Goal: Task Accomplishment & Management: Manage account settings

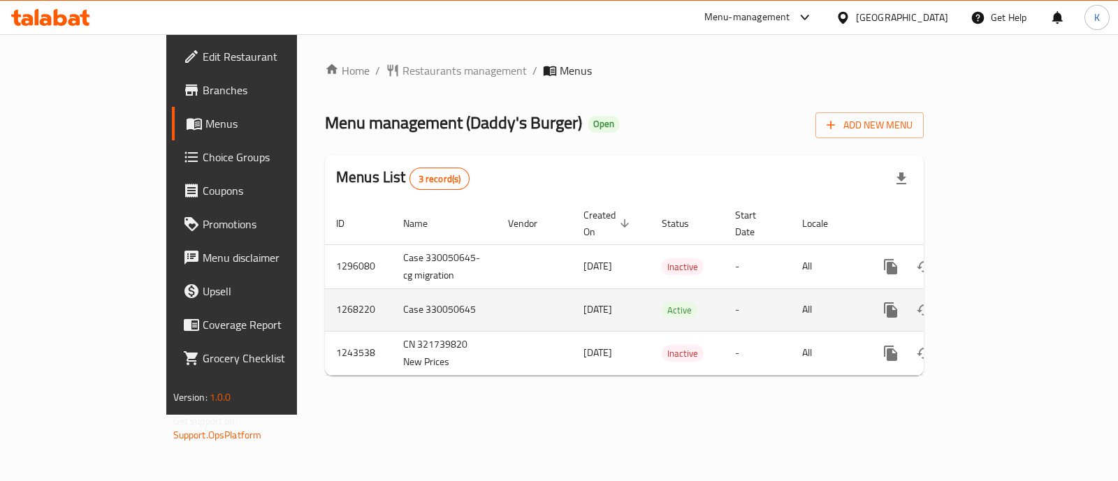
click at [1000, 302] on icon "enhanced table" at bounding box center [991, 310] width 17 height 17
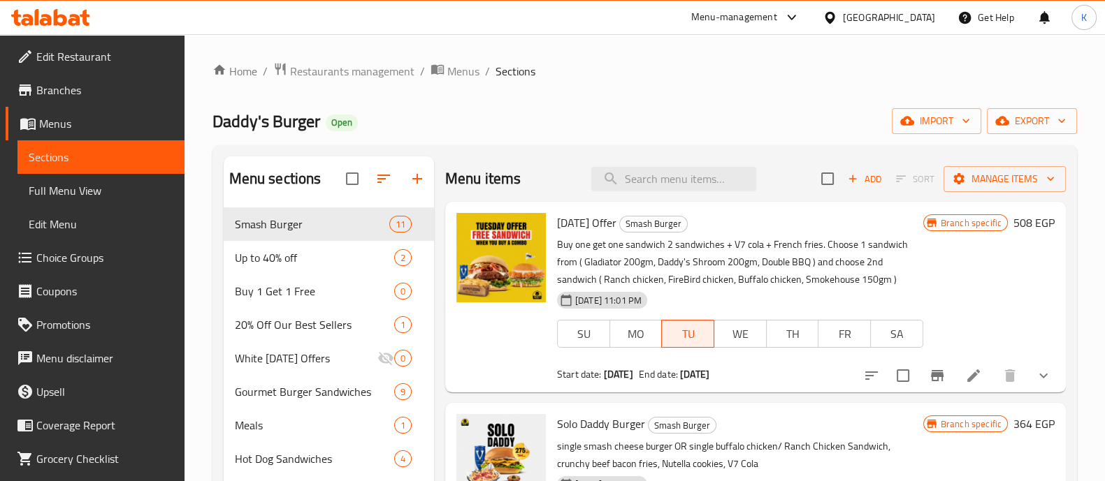
scroll to position [113, 0]
click at [930, 377] on icon "Branch-specific-item" at bounding box center [935, 377] width 10 height 9
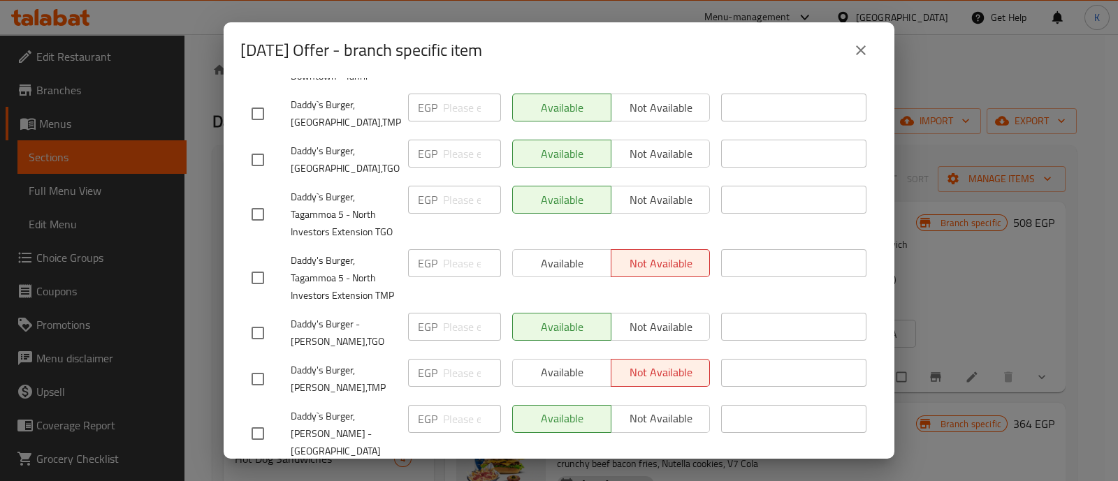
scroll to position [361, 0]
drag, startPoint x: 292, startPoint y: 261, endPoint x: 401, endPoint y: 303, distance: 116.8
click at [401, 303] on div "Daddy's Burger, Tagammoa 5 - North Investors Extension TMP EGP ​ Available Not …" at bounding box center [559, 277] width 626 height 69
copy span "Daddy's Burger, Tagammoa 5 - North Investors Extension TMP"
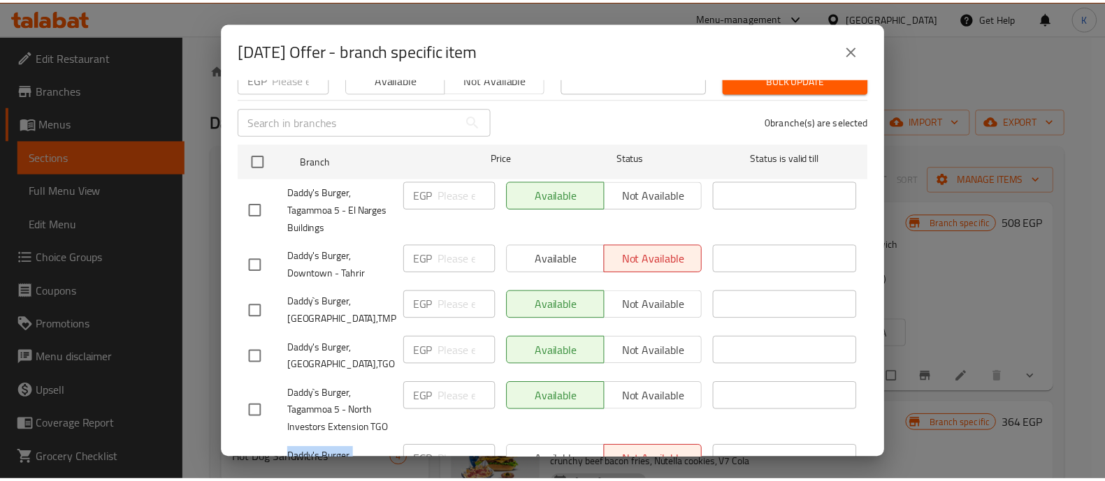
scroll to position [164, 0]
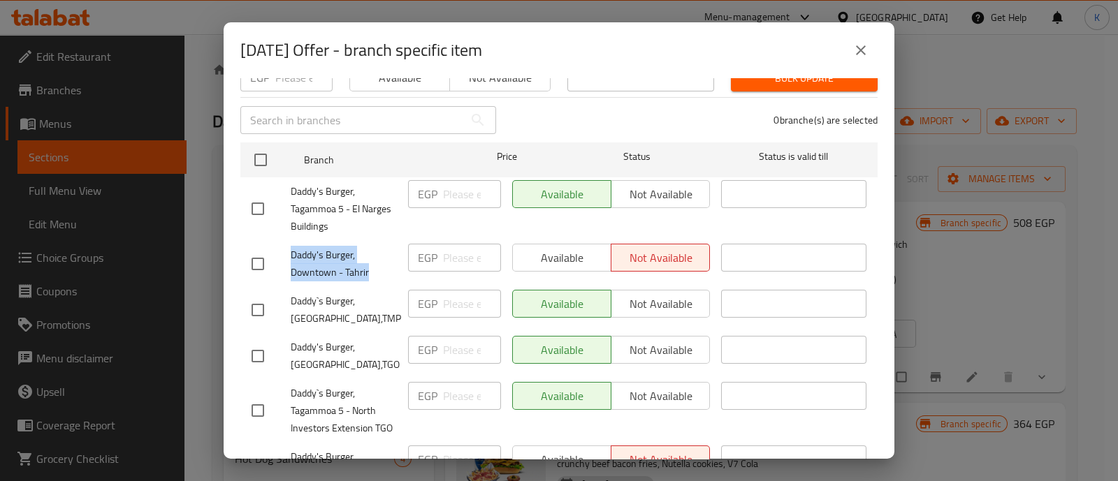
drag, startPoint x: 289, startPoint y: 253, endPoint x: 379, endPoint y: 271, distance: 91.9
click at [379, 271] on div "Daddy's Burger, Downtown - Tahrir" at bounding box center [324, 264] width 157 height 52
copy span "Daddy's Burger, Downtown - Tahrir"
click at [861, 45] on icon "close" at bounding box center [860, 50] width 17 height 17
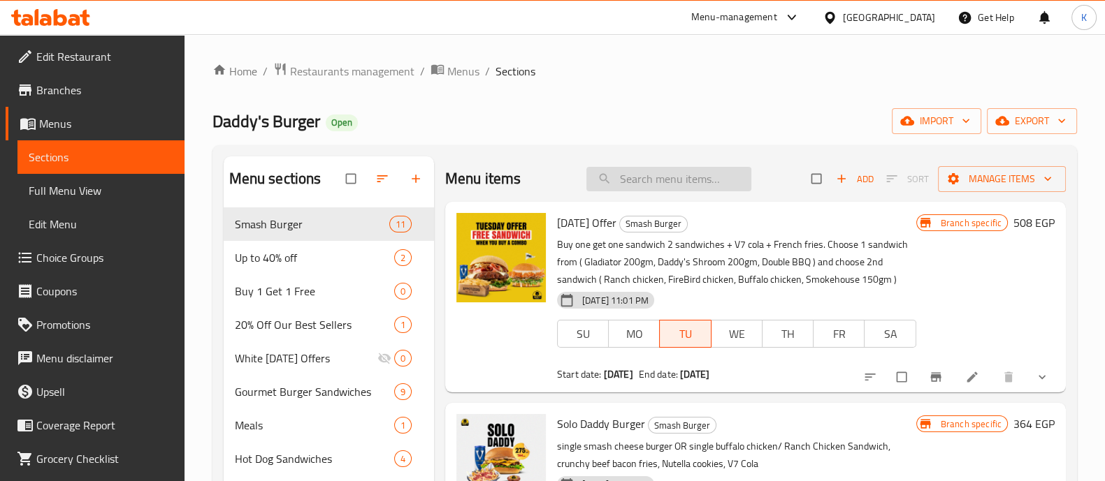
click at [646, 176] on input "search" at bounding box center [668, 179] width 165 height 24
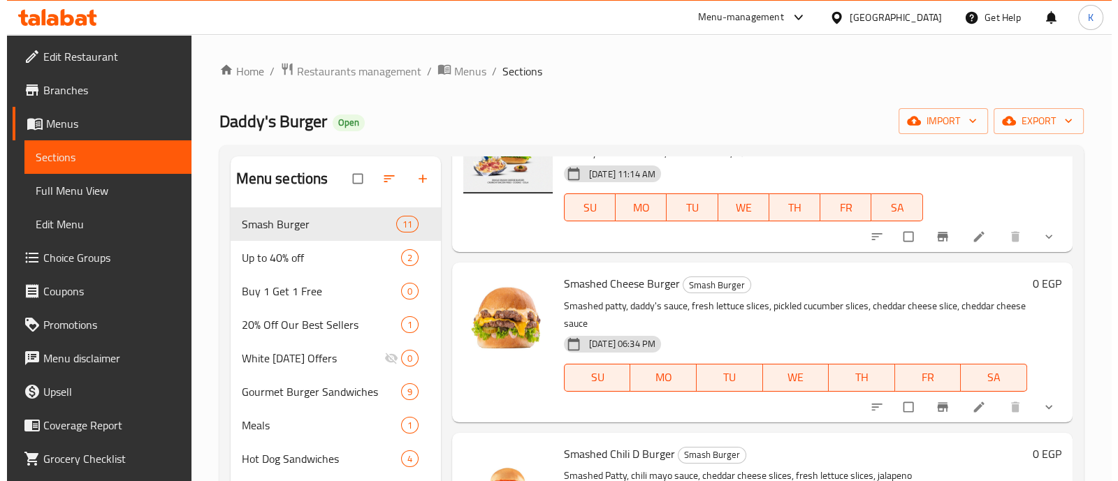
scroll to position [0, 0]
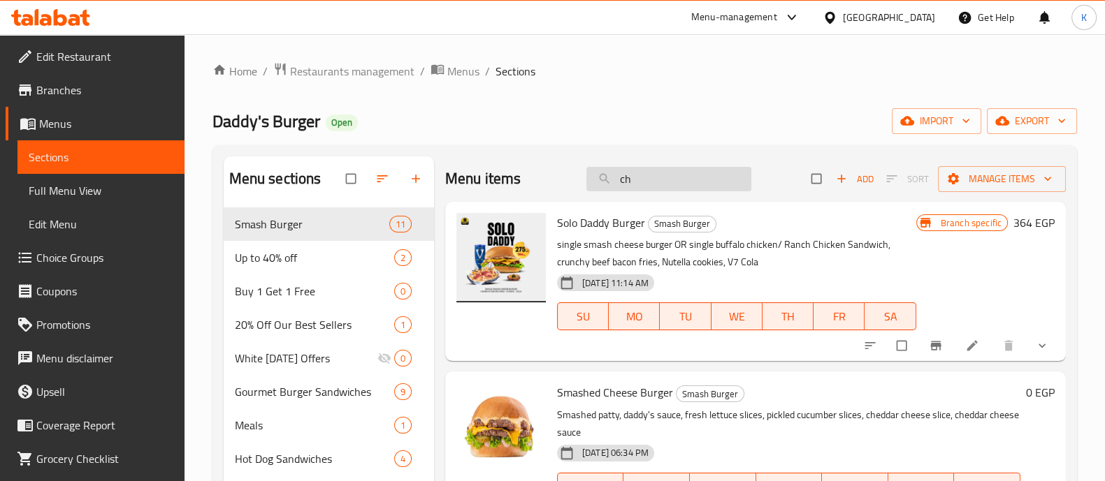
type input "c"
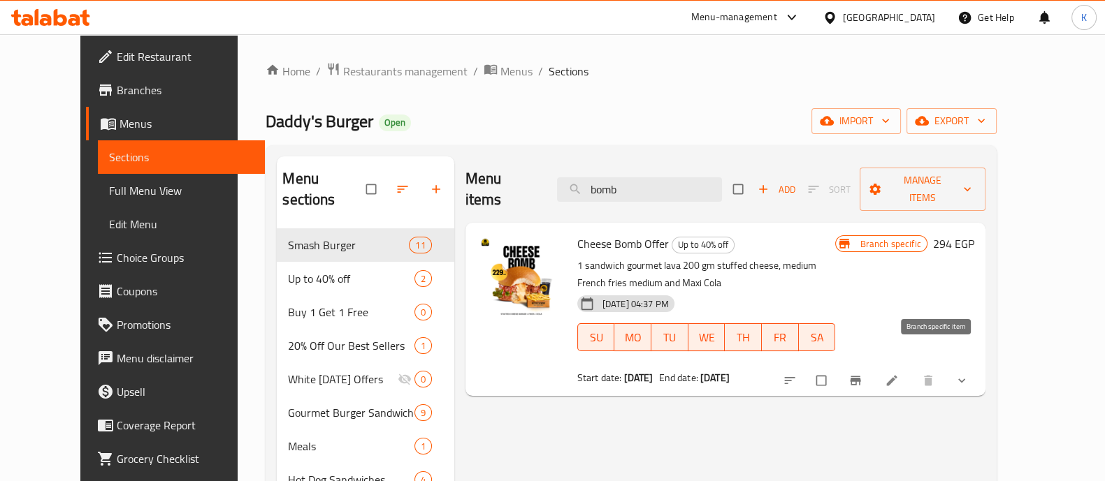
type input "bomb"
click at [860, 377] on icon "Branch-specific-item" at bounding box center [855, 381] width 10 height 9
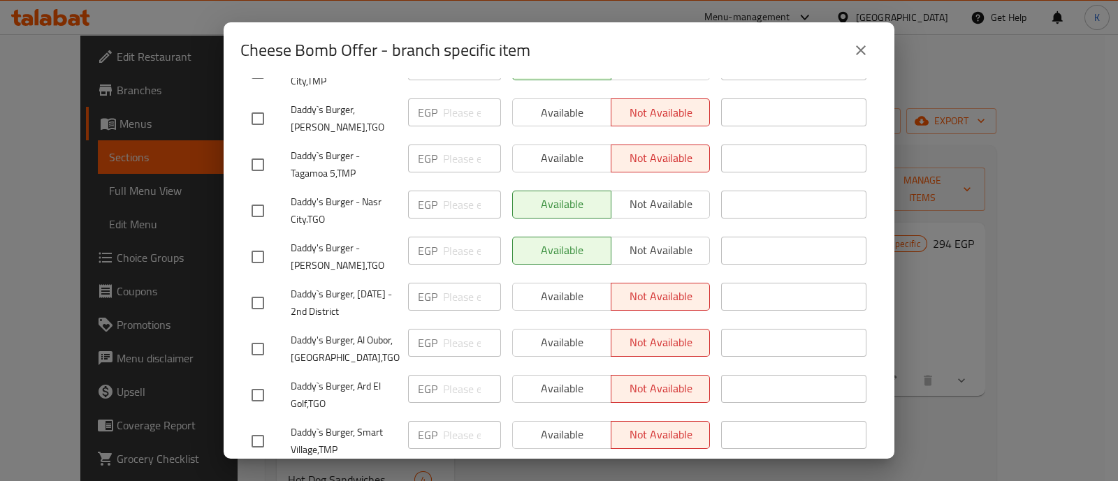
scroll to position [581, 0]
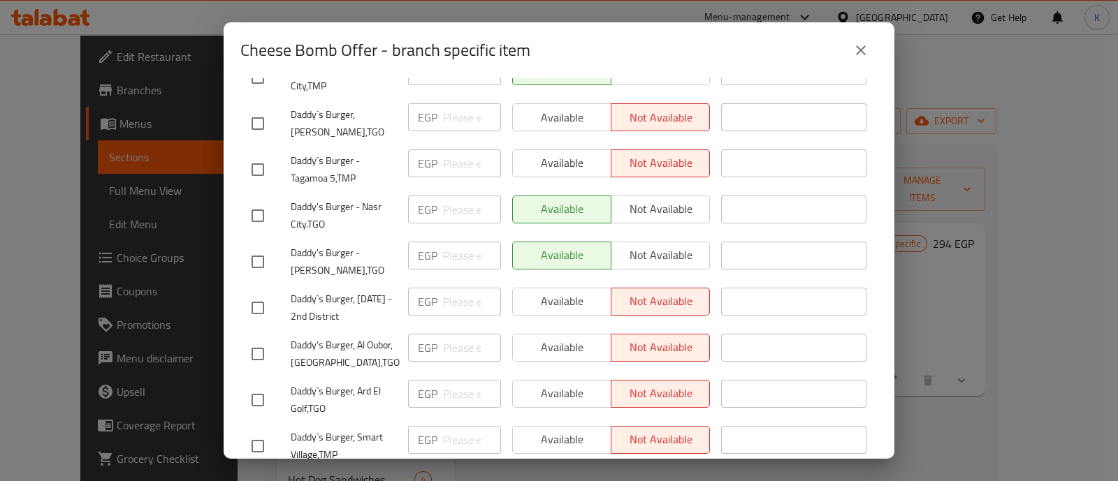
click at [333, 168] on span "Daddy`s Burger - Tagamoa 5,TMP" at bounding box center [344, 169] width 106 height 35
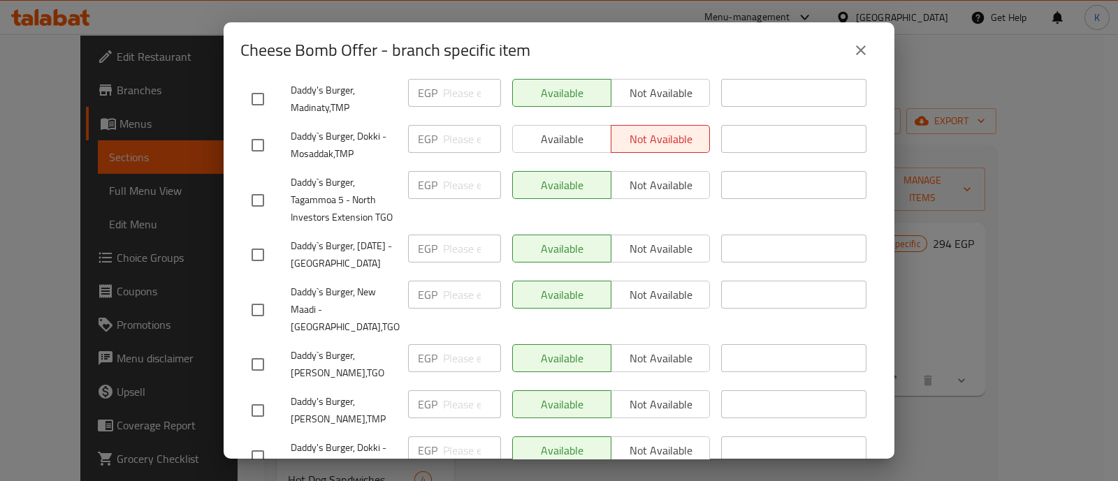
scroll to position [1506, 0]
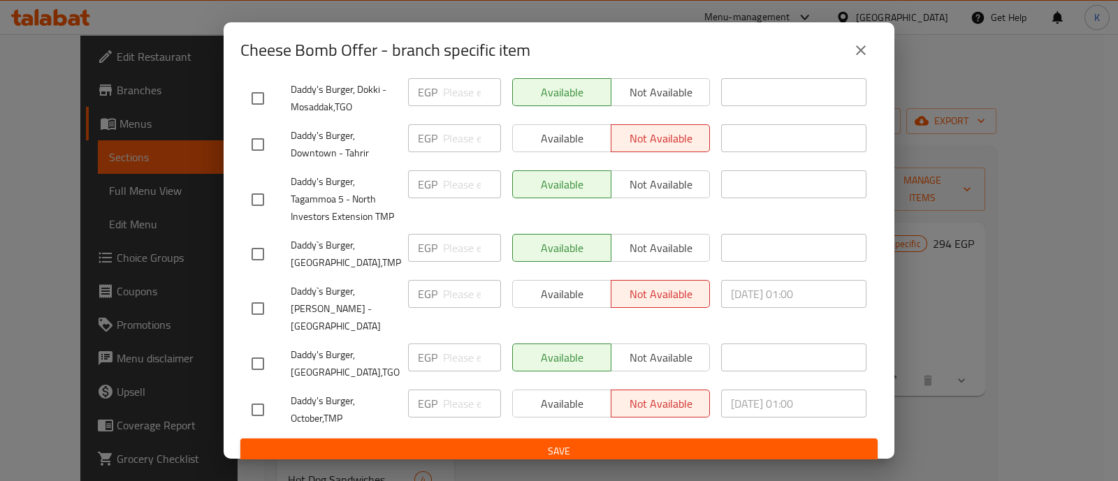
click at [342, 396] on span "Daddy's Burger, October,TMP" at bounding box center [344, 410] width 106 height 35
copy span "Daddy's Burger, October,TMP"
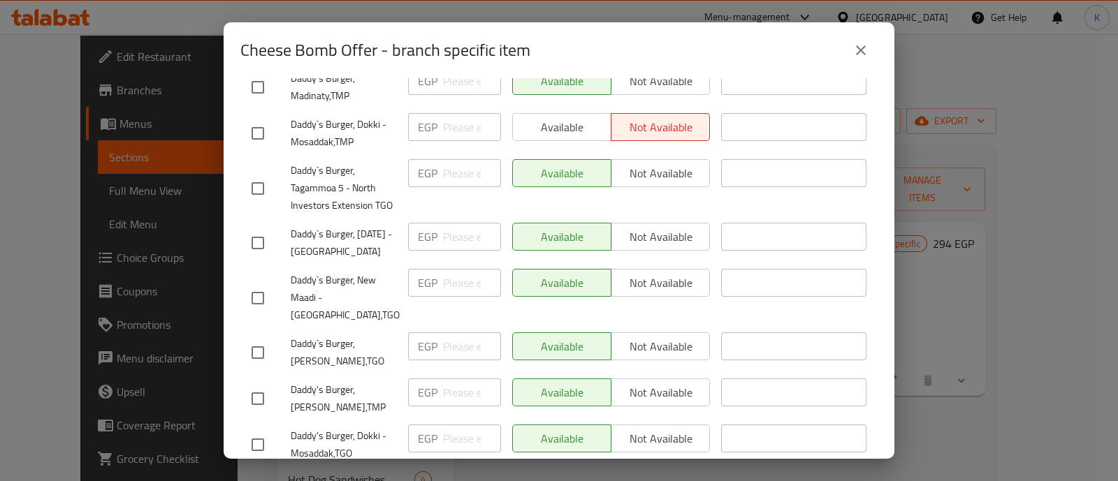
scroll to position [1147, 0]
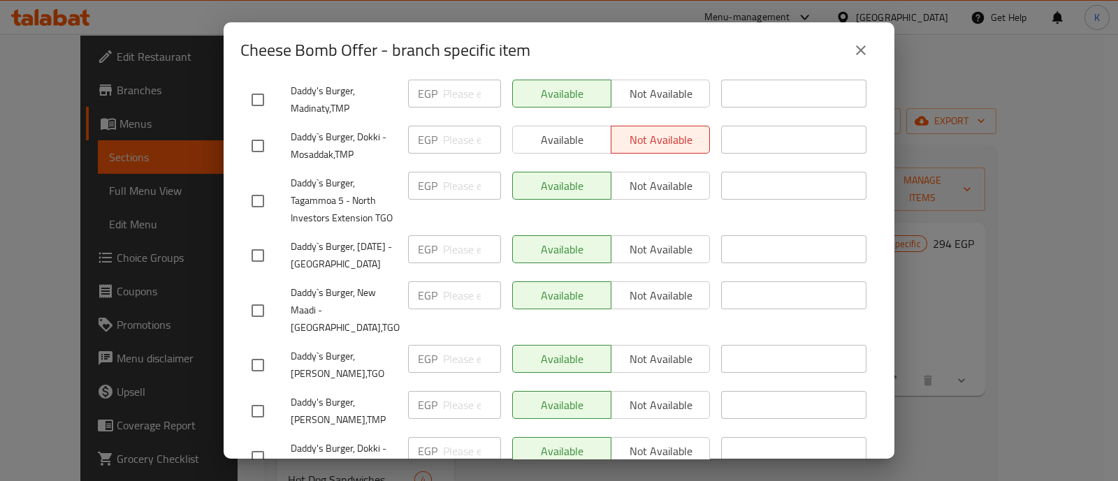
click at [295, 129] on span "Daddy`s Burger, Dokki - Mosaddak,TMP" at bounding box center [344, 146] width 106 height 35
drag, startPoint x: 293, startPoint y: 124, endPoint x: 353, endPoint y: 145, distance: 63.9
click at [353, 145] on span "Daddy`s Burger, Dokki - Mosaddak,TMP" at bounding box center [344, 146] width 106 height 35
copy span "Daddy`s Burger, Dokki - Mosaddak,TMP"
